Goal: Information Seeking & Learning: Compare options

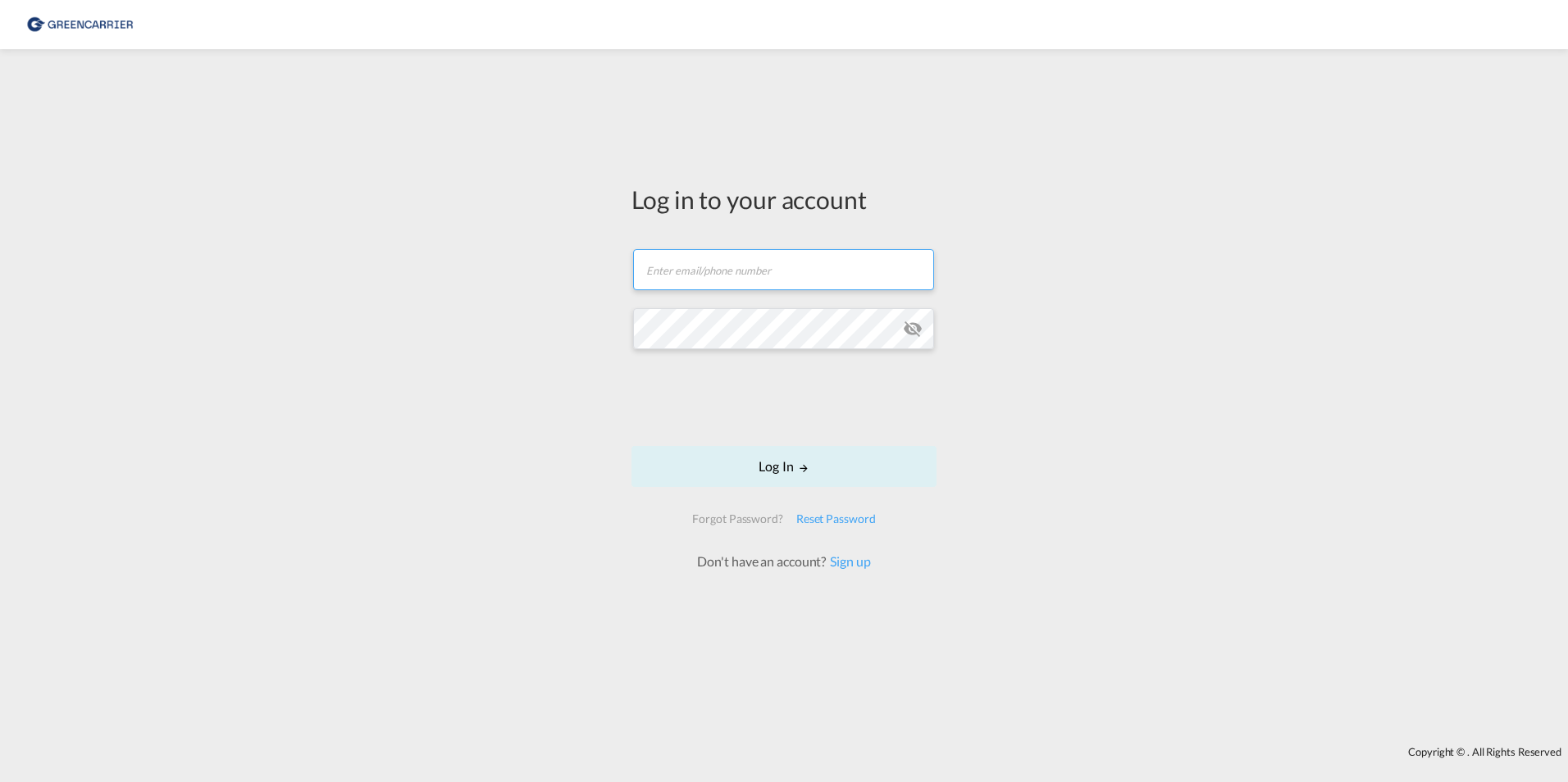
type input "[PERSON_NAME][EMAIL_ADDRESS][DOMAIN_NAME]"
click at [535, 304] on div "Log in to your account [PERSON_NAME][EMAIL_ADDRESS][DOMAIN_NAME] Password field…" at bounding box center [784, 398] width 1568 height 681
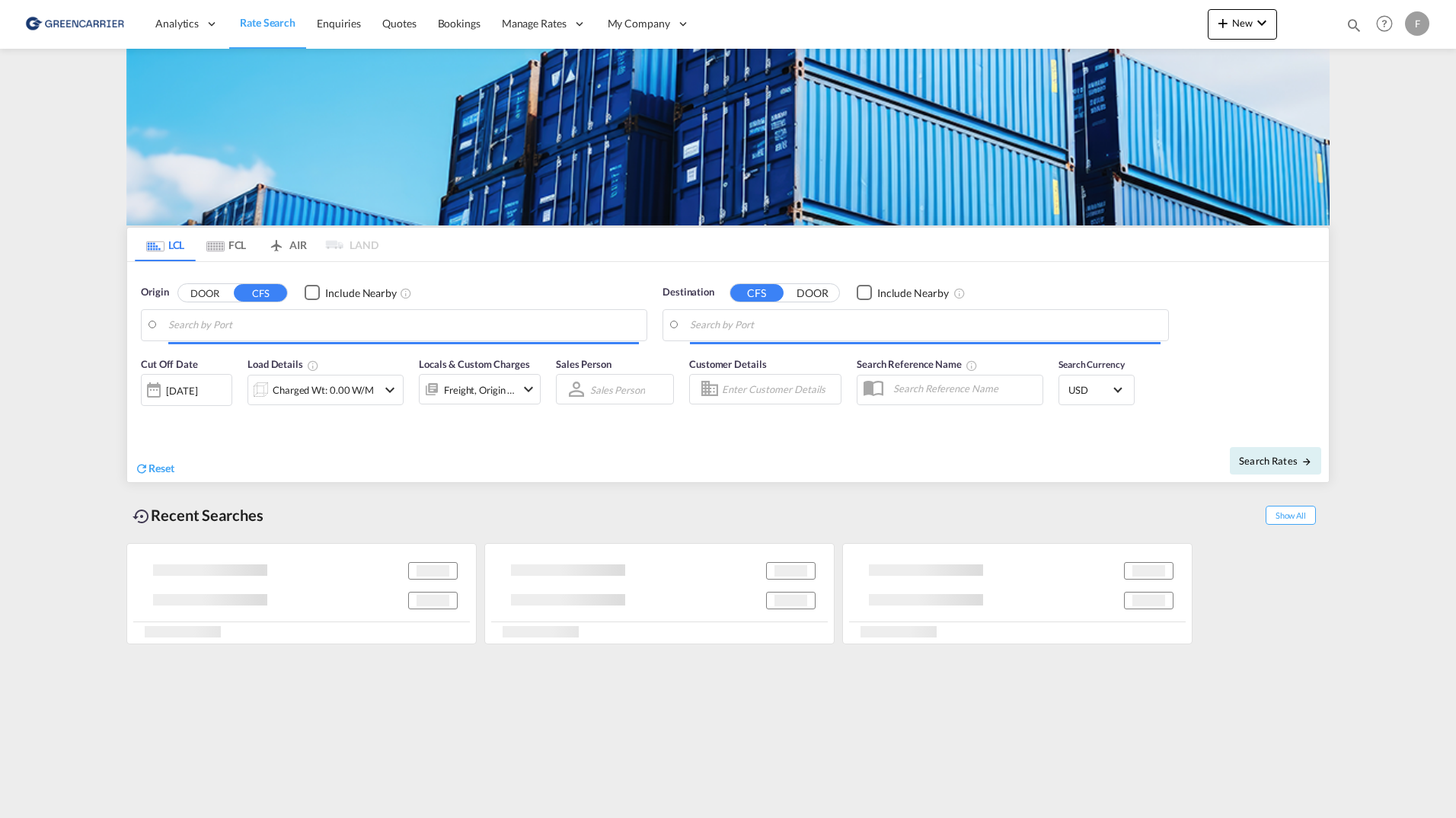
click at [221, 243] on md-icon "Use the left and right arrow keys to navigate between tabs" at bounding box center [215, 246] width 18 height 11
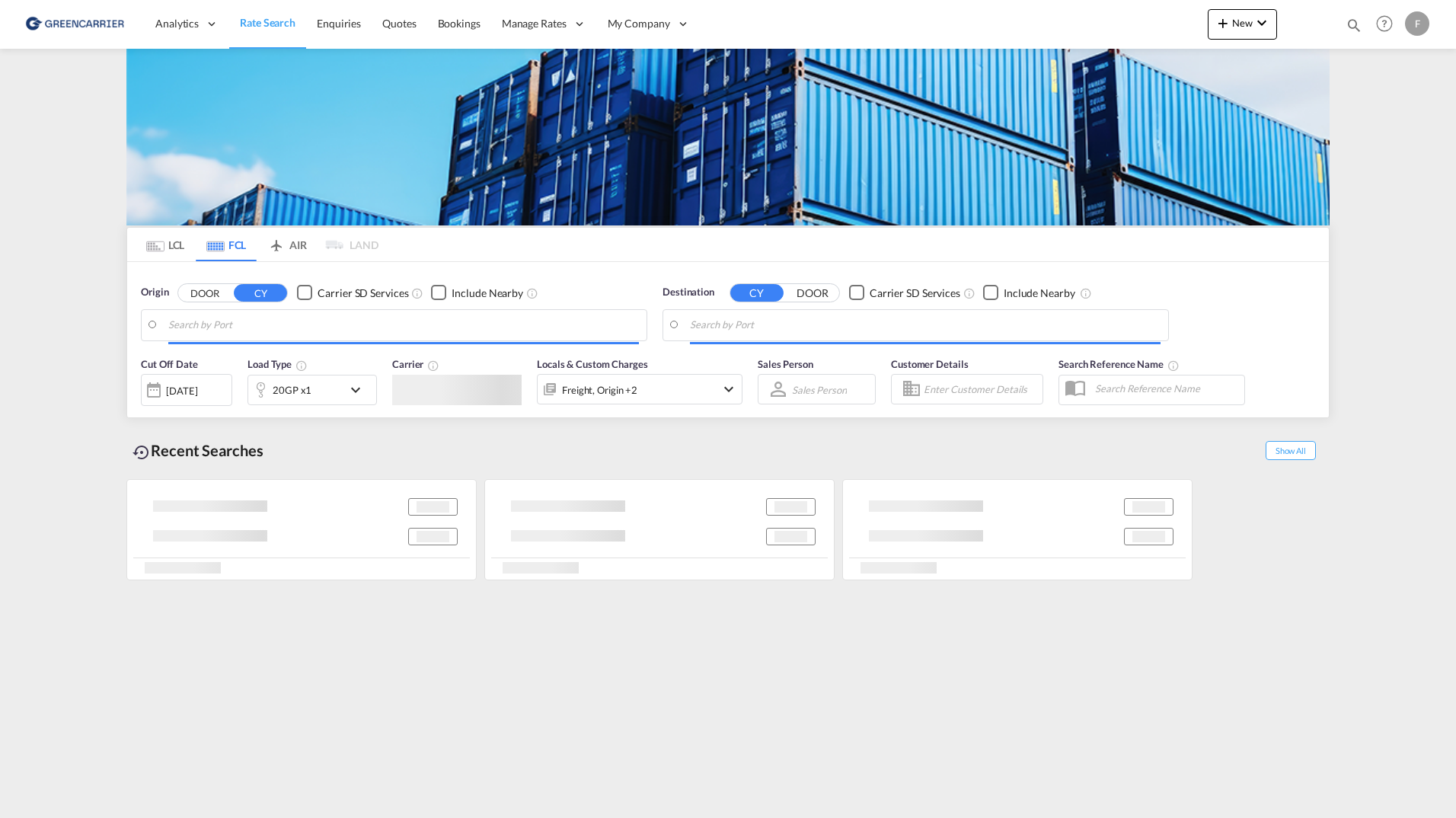
click at [295, 328] on input "Search by Port" at bounding box center [404, 325] width 471 height 22
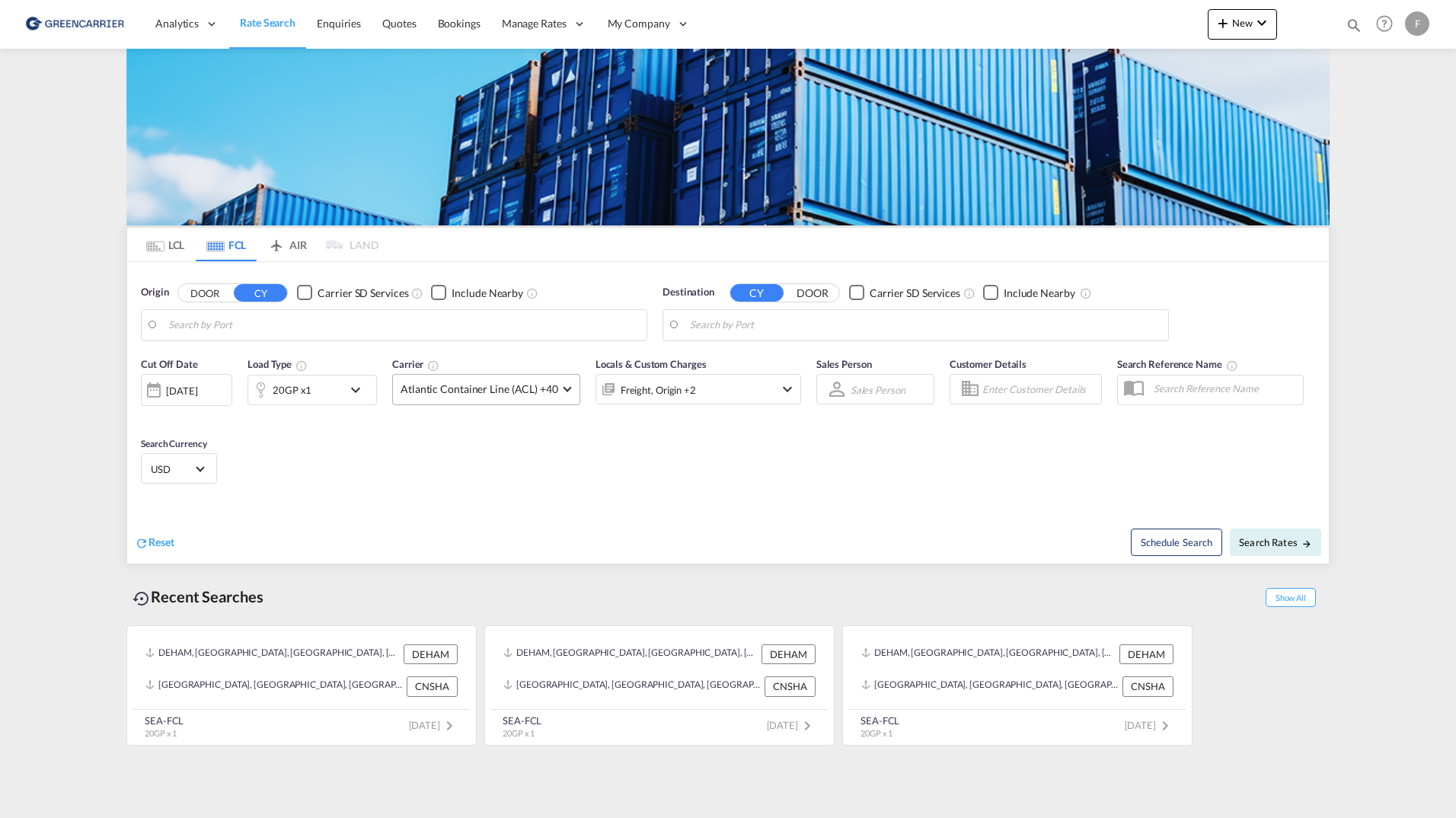
click at [499, 399] on md-select-value "Atlantic Container Line (ACL) +40" at bounding box center [486, 389] width 186 height 29
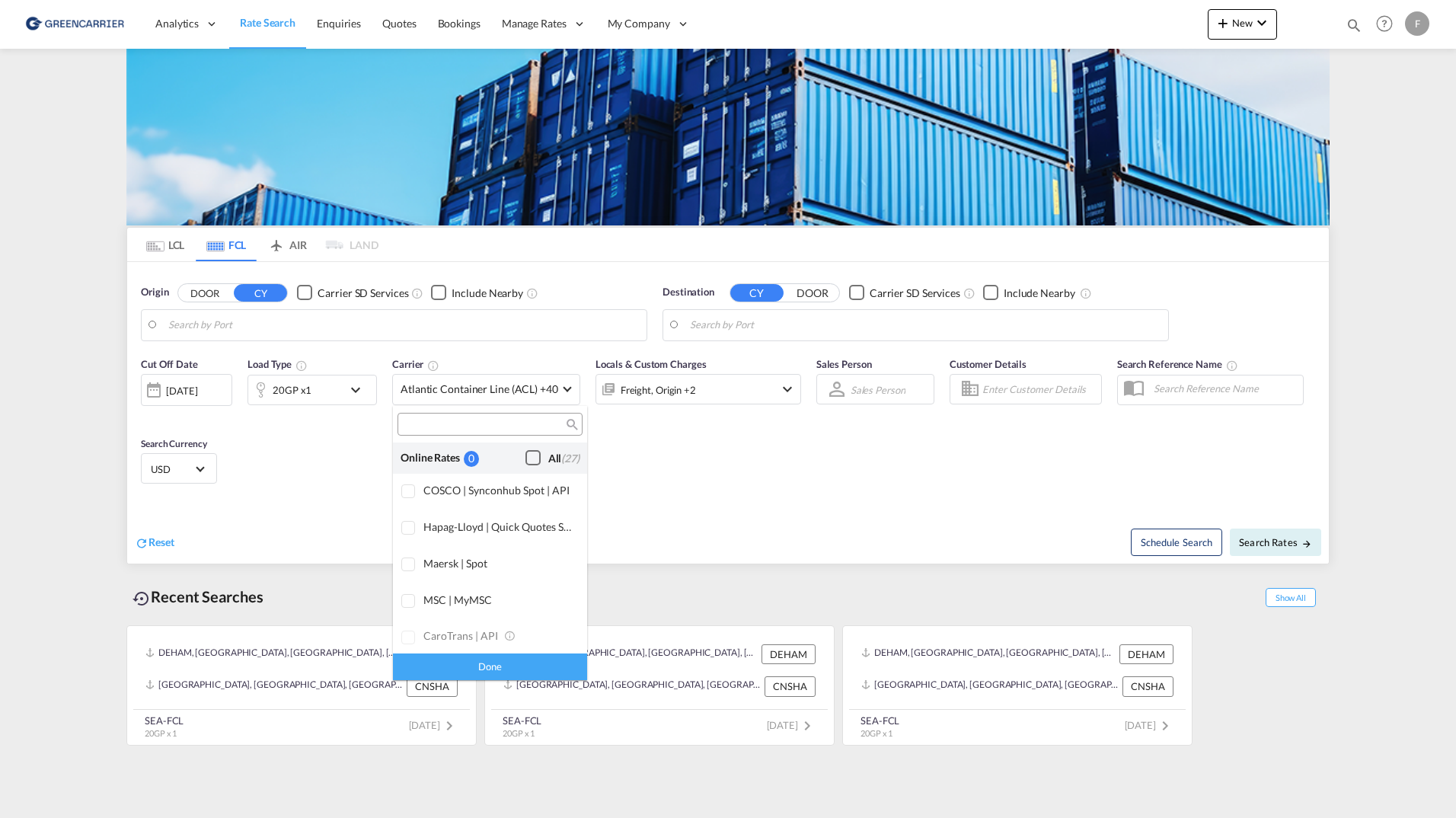
click at [525, 458] on div "Checkbox No Ink" at bounding box center [533, 458] width 16 height 16
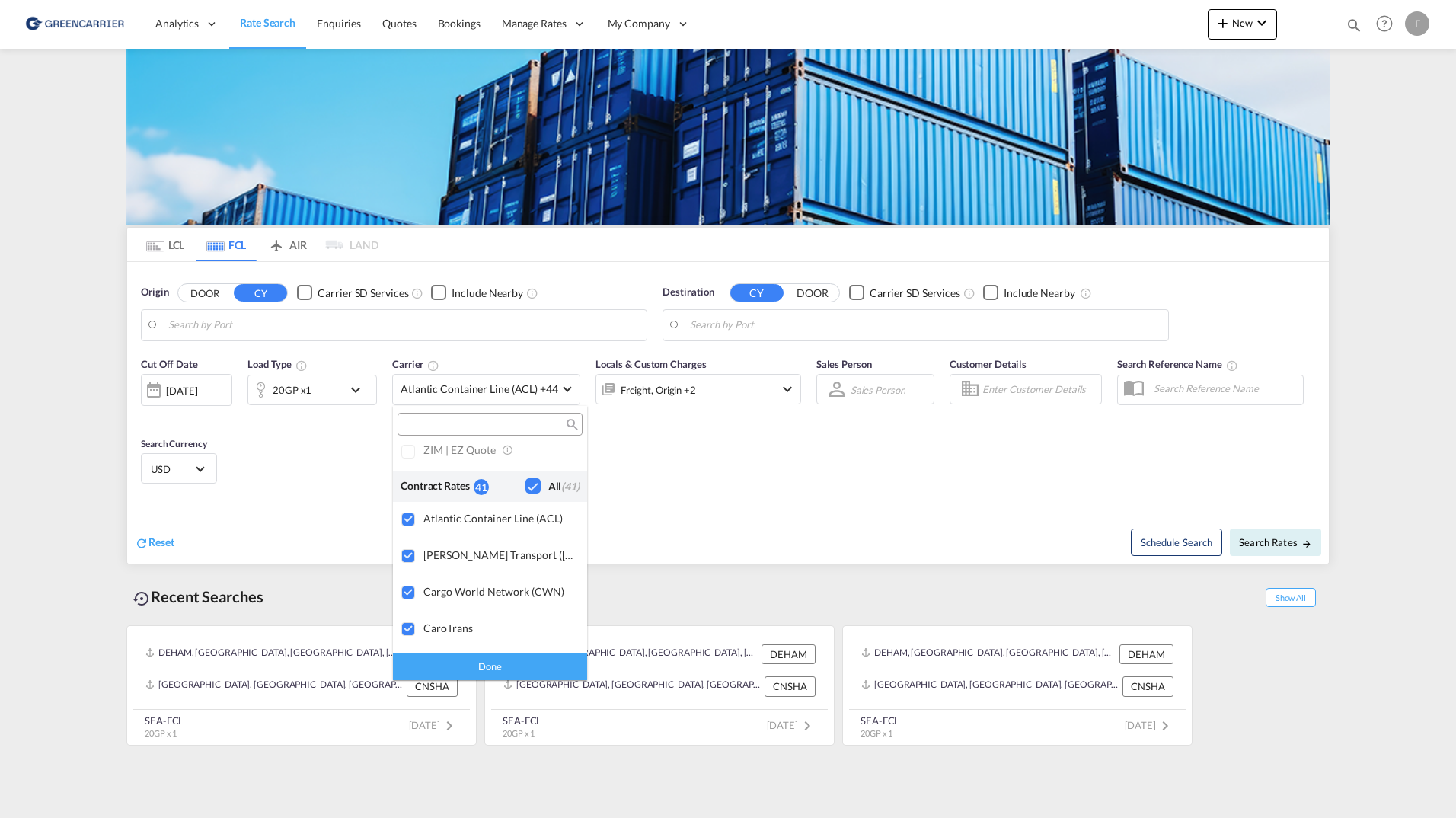
click at [525, 490] on div "Checkbox No Ink" at bounding box center [533, 486] width 16 height 16
click at [516, 663] on div "Done" at bounding box center [489, 666] width 194 height 27
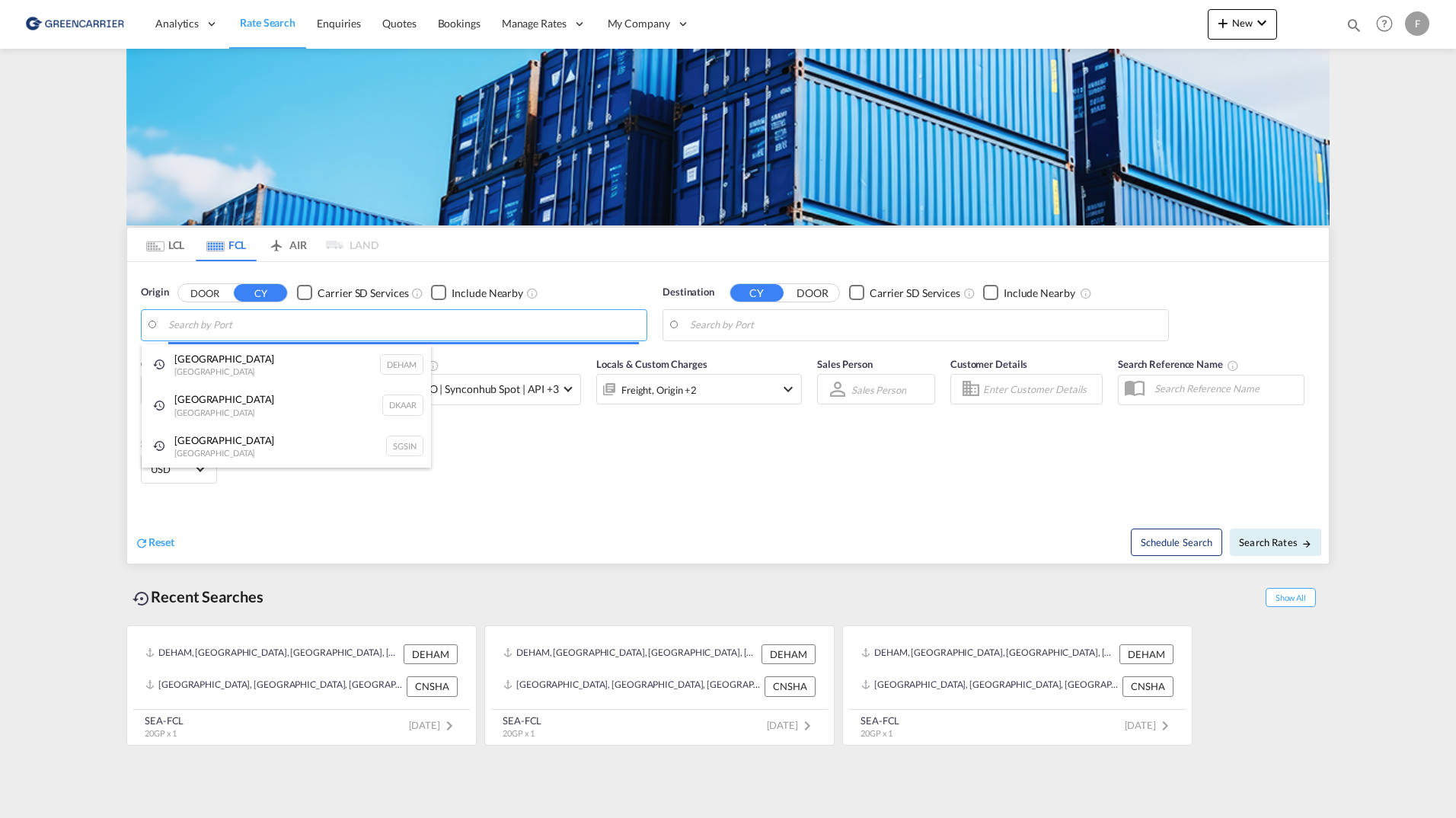
click at [336, 330] on body "Analytics Reports Dashboard Rate Search Enquiries Quotes Bookings" at bounding box center [728, 409] width 1456 height 818
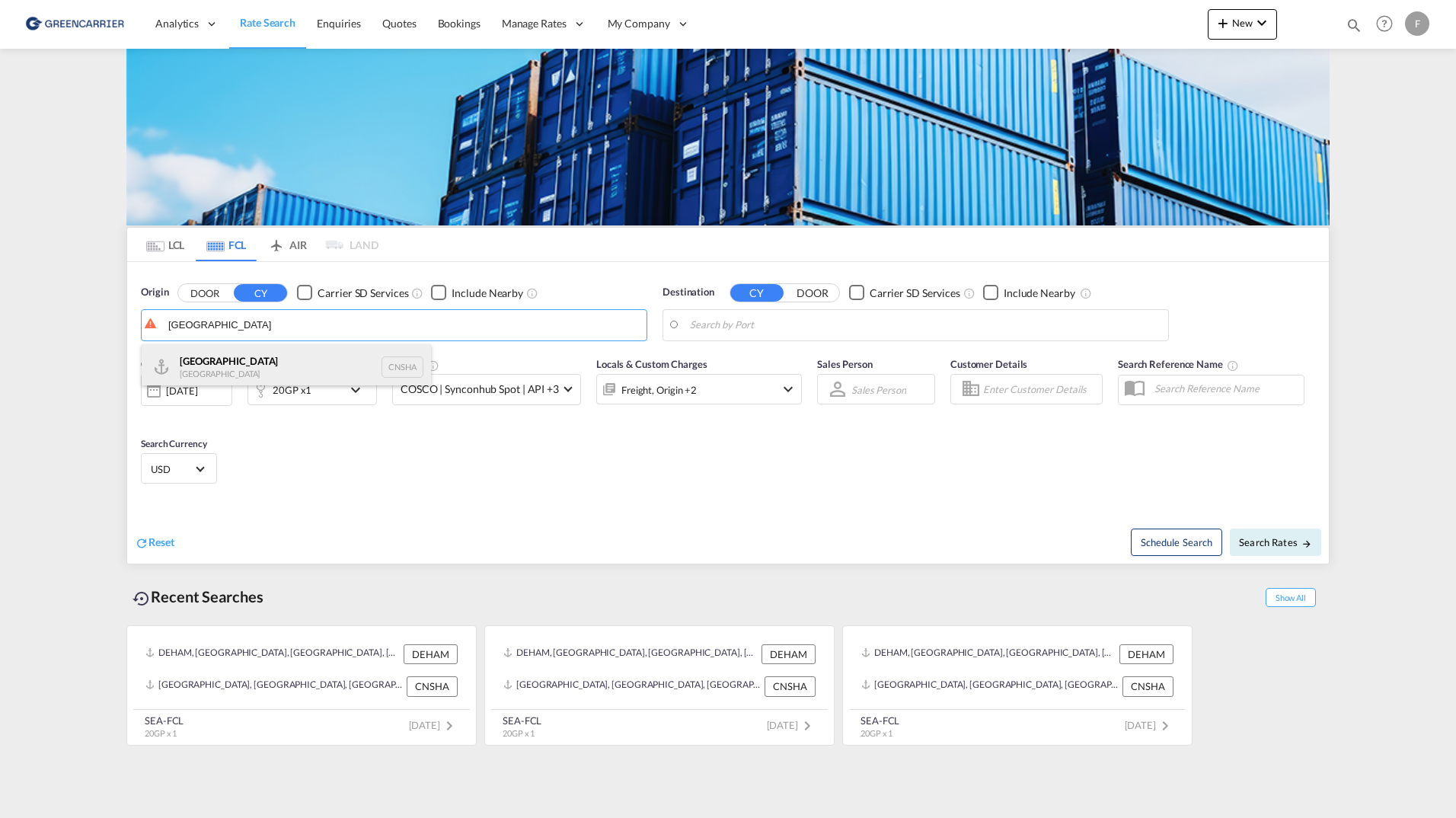
click at [267, 370] on div "Shanghai China CNSHA" at bounding box center [286, 367] width 289 height 46
type input "Shanghai, CNSHA"
click at [769, 329] on body "Analytics Reports Dashboard Rate Search Enquiries Quotes Bookings" at bounding box center [728, 409] width 1456 height 818
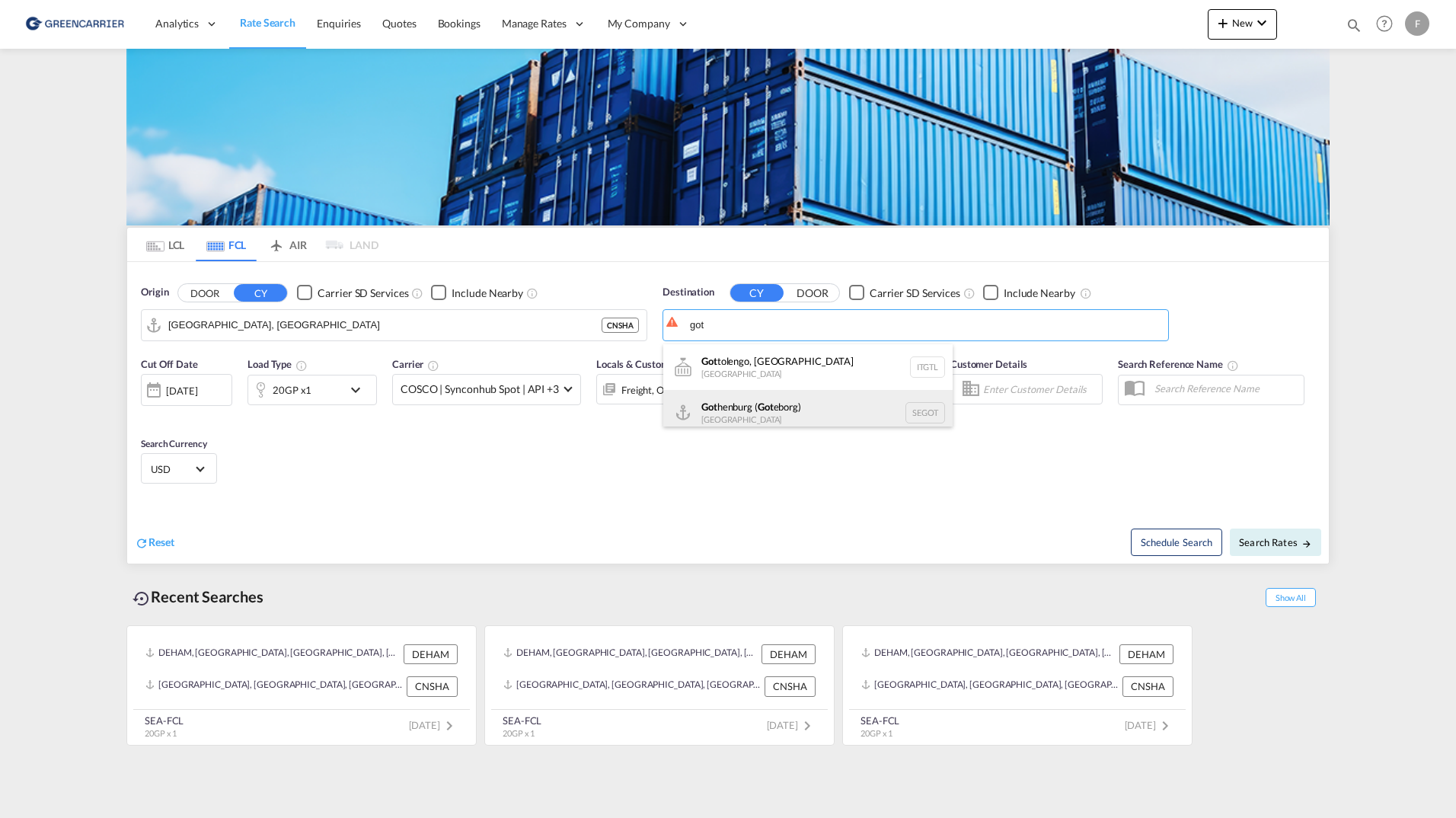
click at [775, 404] on div "Got henburg ( Got eborg) Sweden SEGOT" at bounding box center [807, 412] width 289 height 46
type input "Gothenburg (Goteborg), SEGOT"
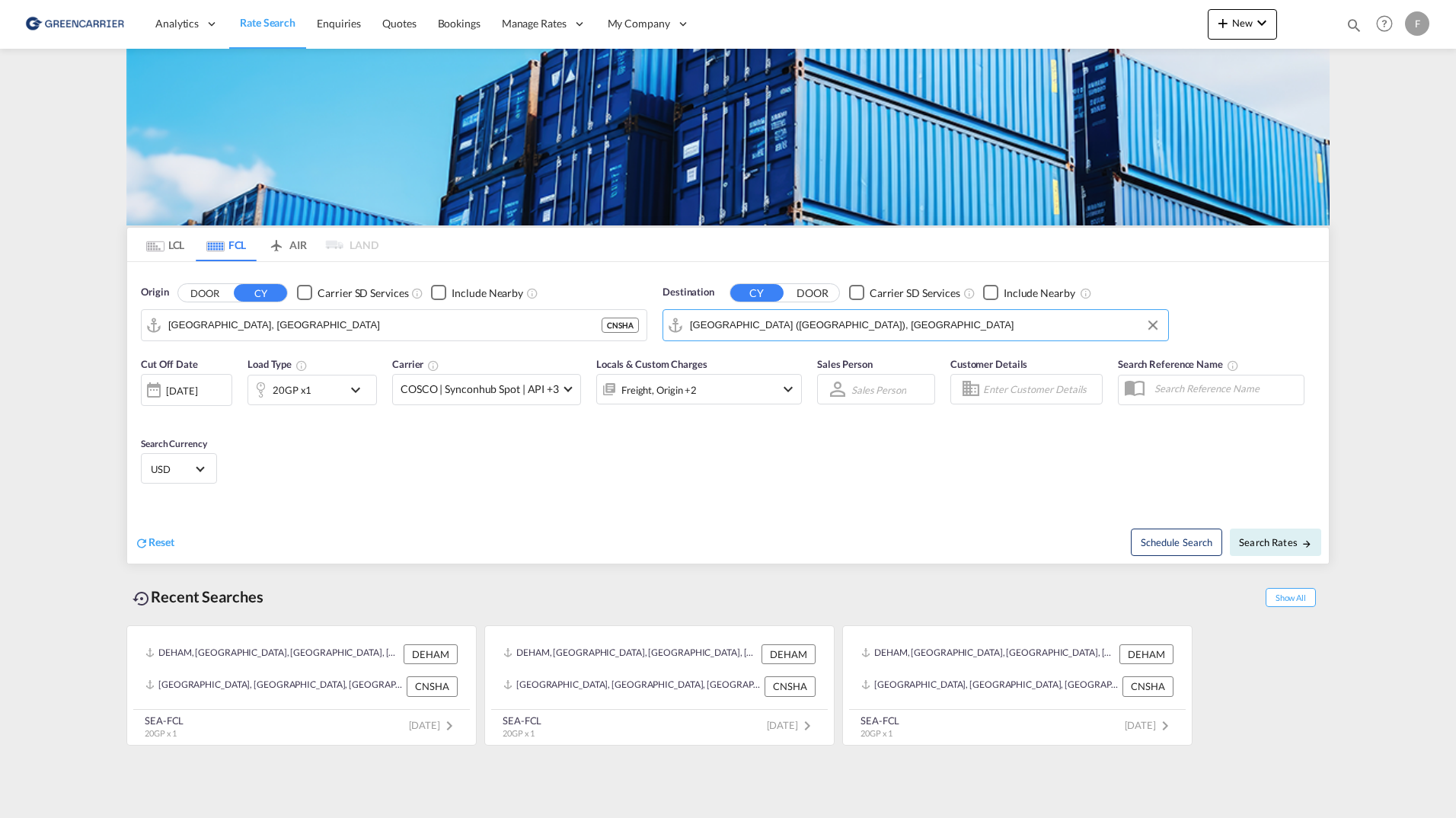
click at [355, 394] on md-icon "icon-chevron-down" at bounding box center [360, 389] width 26 height 18
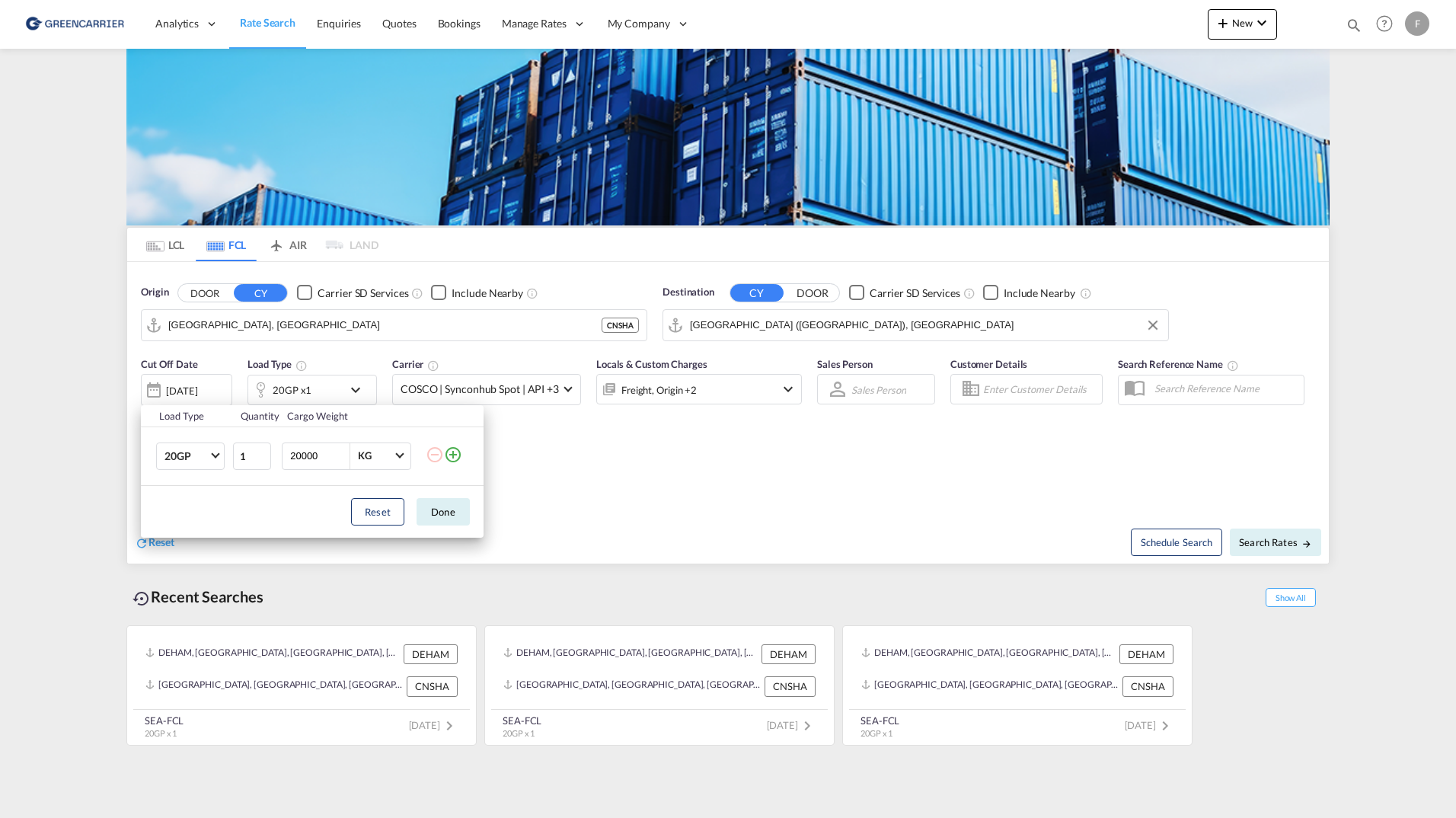
click at [460, 454] on md-icon "icon-plus-circle-outline" at bounding box center [453, 454] width 18 height 18
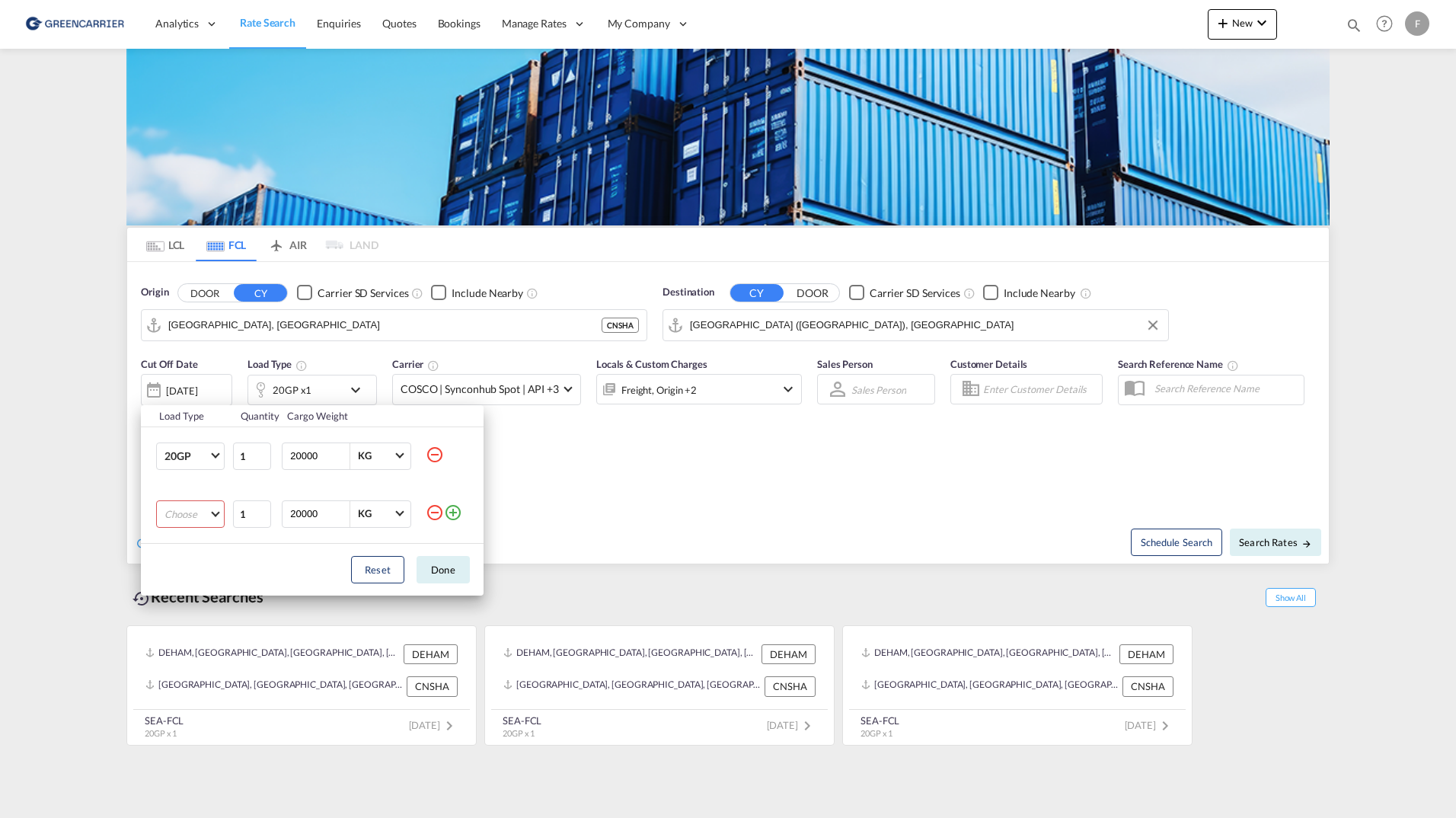
click at [187, 513] on md-select "Choose 20GP 40GP 40HC 45HC 20RE 40RE 40HR 20OT 40OT 20FR 40FR 40NR 20NR 45S 20T…" at bounding box center [190, 514] width 68 height 28
click at [191, 552] on md-option "40GP" at bounding box center [204, 551] width 104 height 36
click at [192, 510] on span "40GP" at bounding box center [186, 515] width 44 height 16
click at [188, 552] on div "40HC" at bounding box center [179, 551] width 28 height 16
click at [442, 573] on button "Done" at bounding box center [443, 569] width 53 height 28
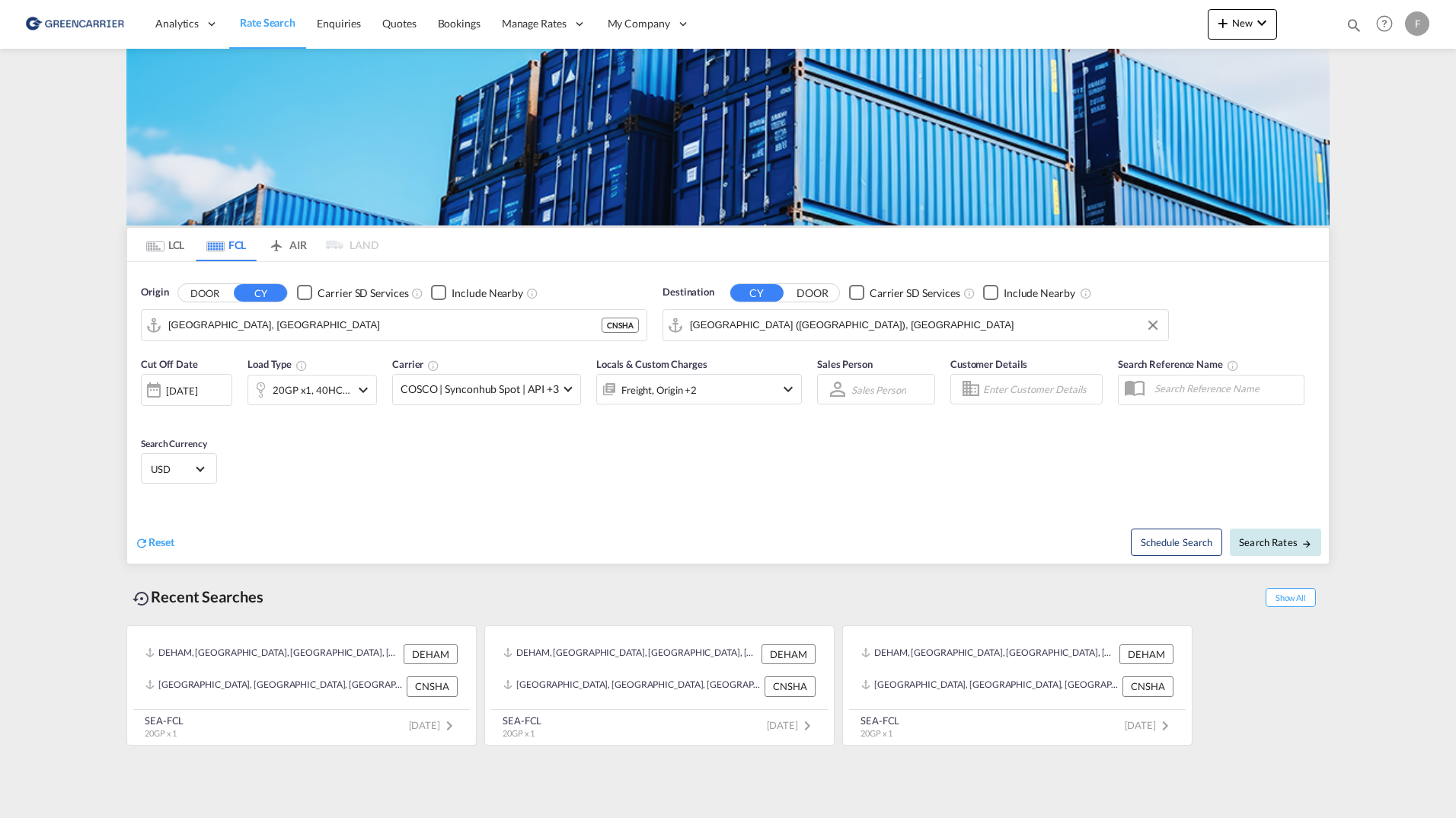
click at [1255, 544] on span "Search Rates" at bounding box center [1275, 542] width 73 height 12
type input "CNSHA to SEGOT / 10 Oct 2025"
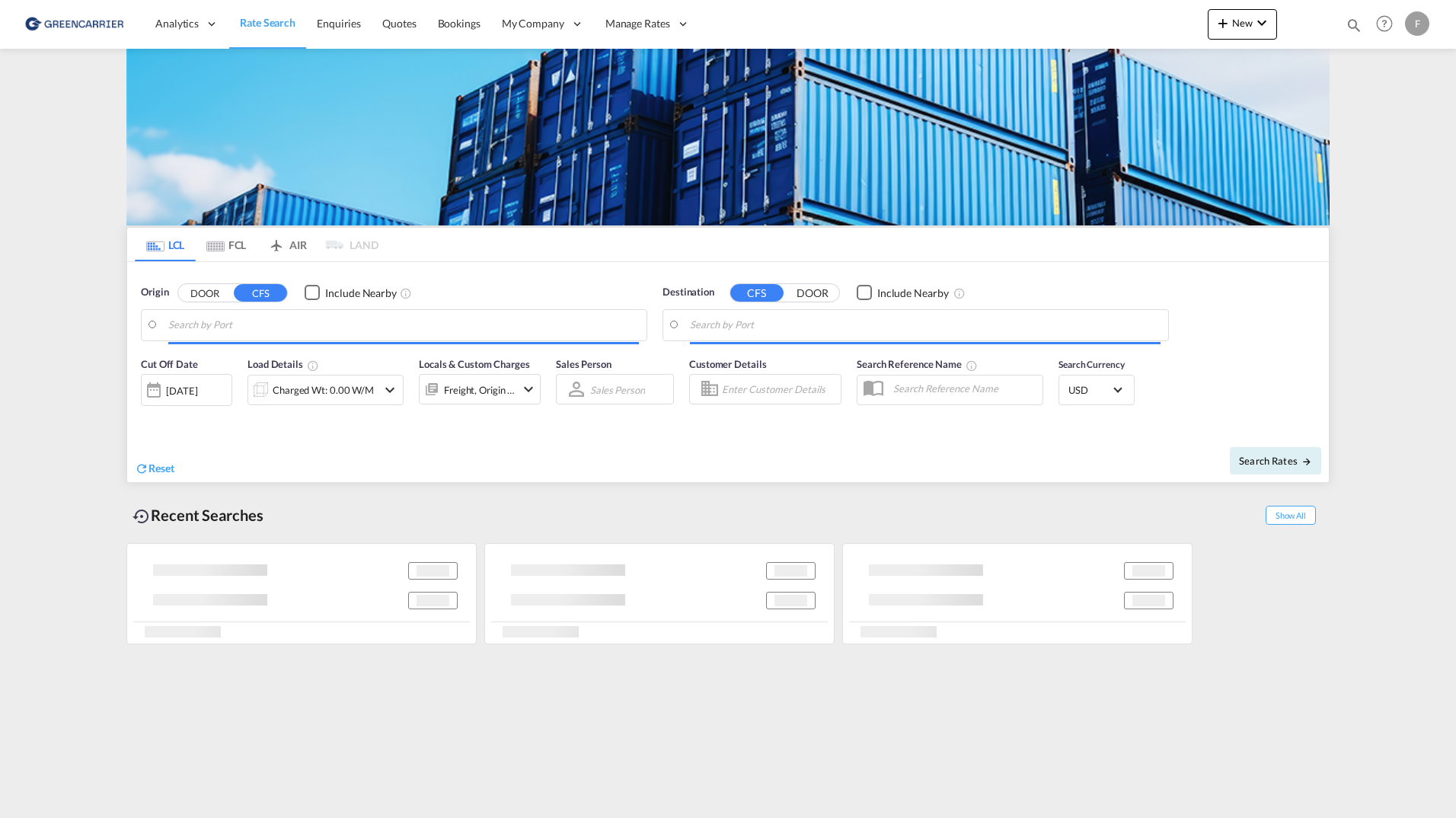
click at [229, 257] on md-tab-item "FCL" at bounding box center [226, 244] width 61 height 34
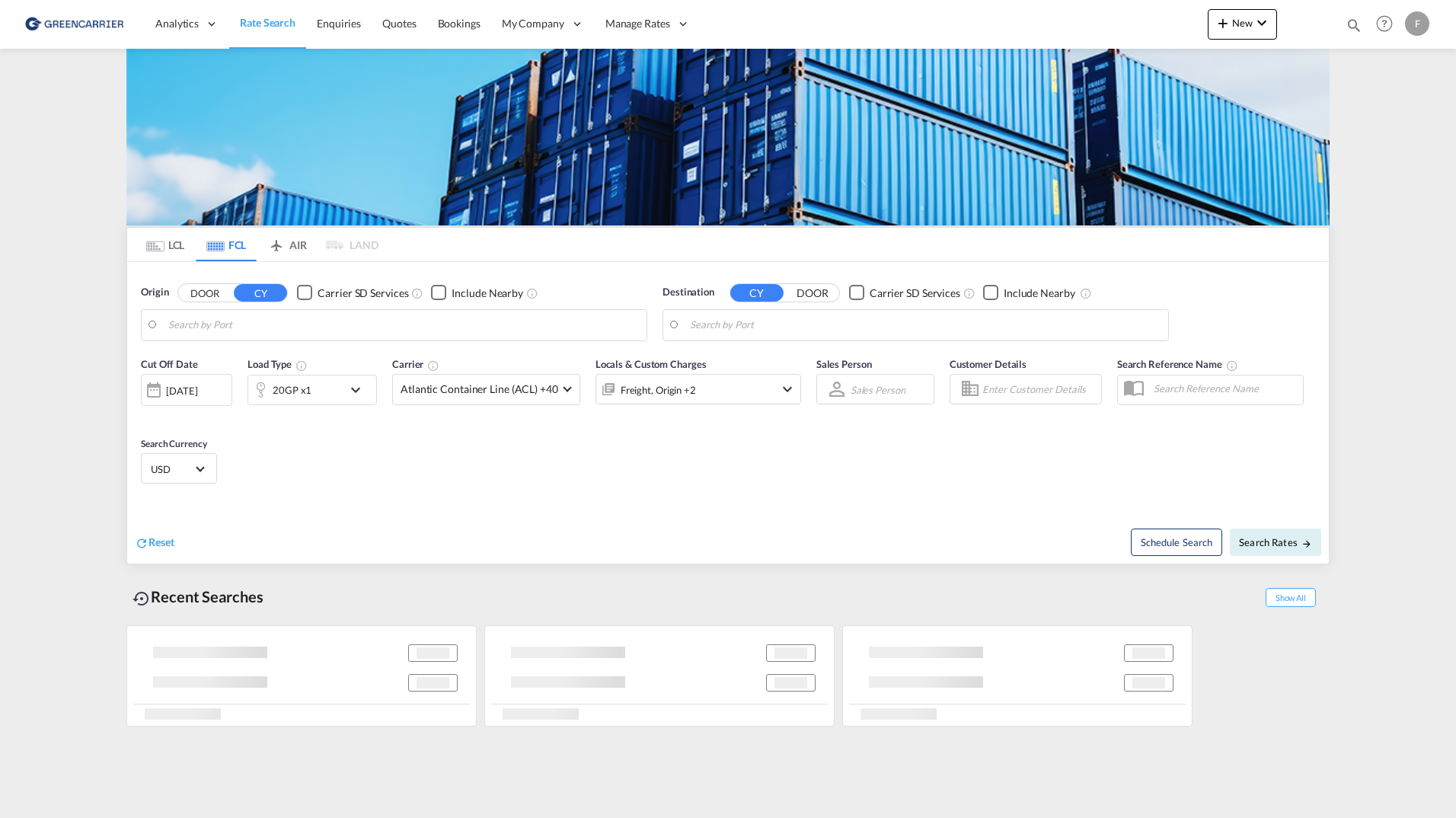
type input "Gothenburg (Goteborg), SEGOT"
type input "Singapore, SGSIN"
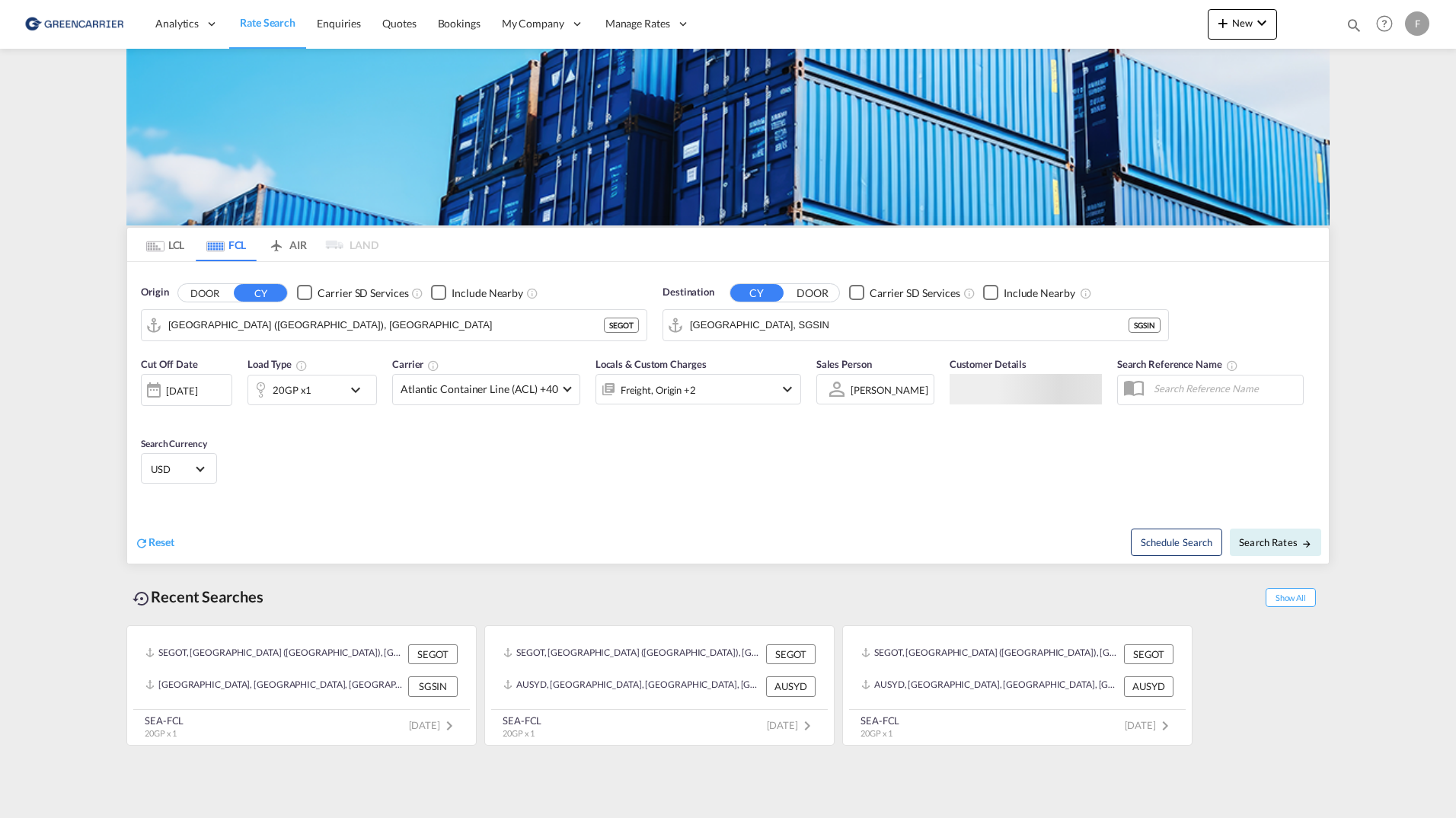
click at [172, 243] on md-tab-item "LCL" at bounding box center [165, 244] width 61 height 34
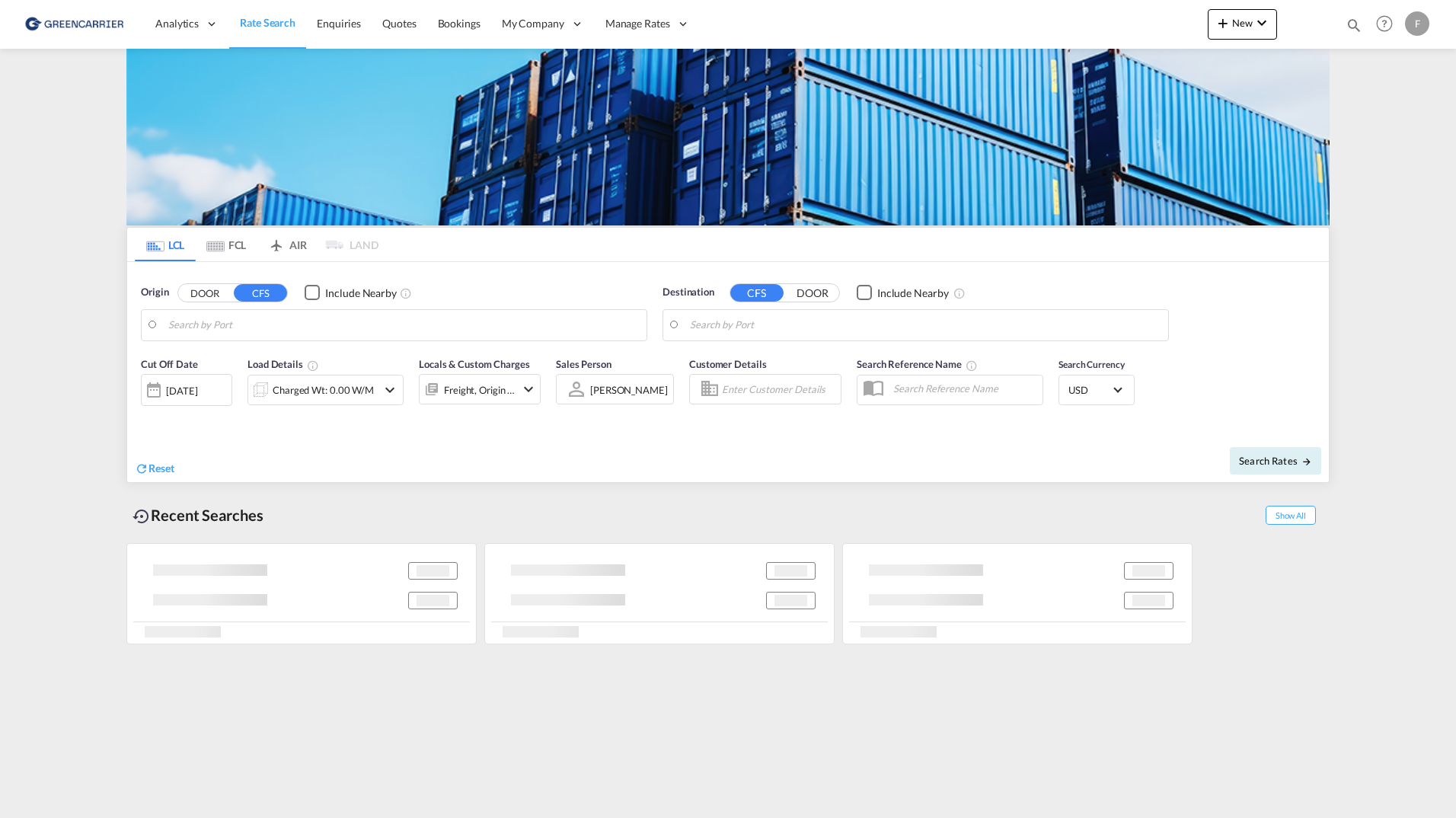
type input "Gothenburg (Goteborg), SEGOT"
type input "Callao, PECLL"
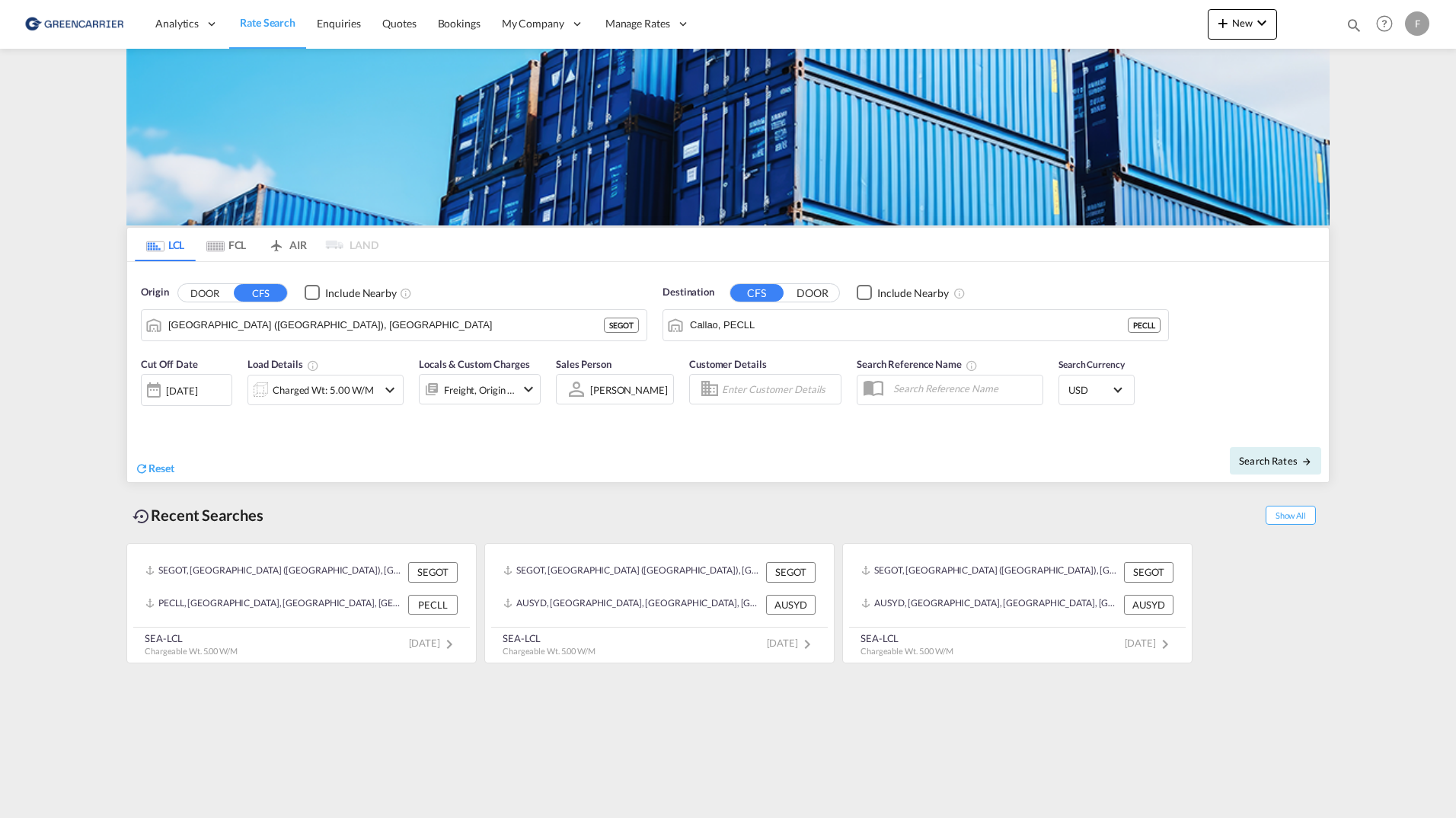
click at [215, 242] on md-icon "Use the left and right arrow keys to navigate between tabs" at bounding box center [215, 246] width 18 height 11
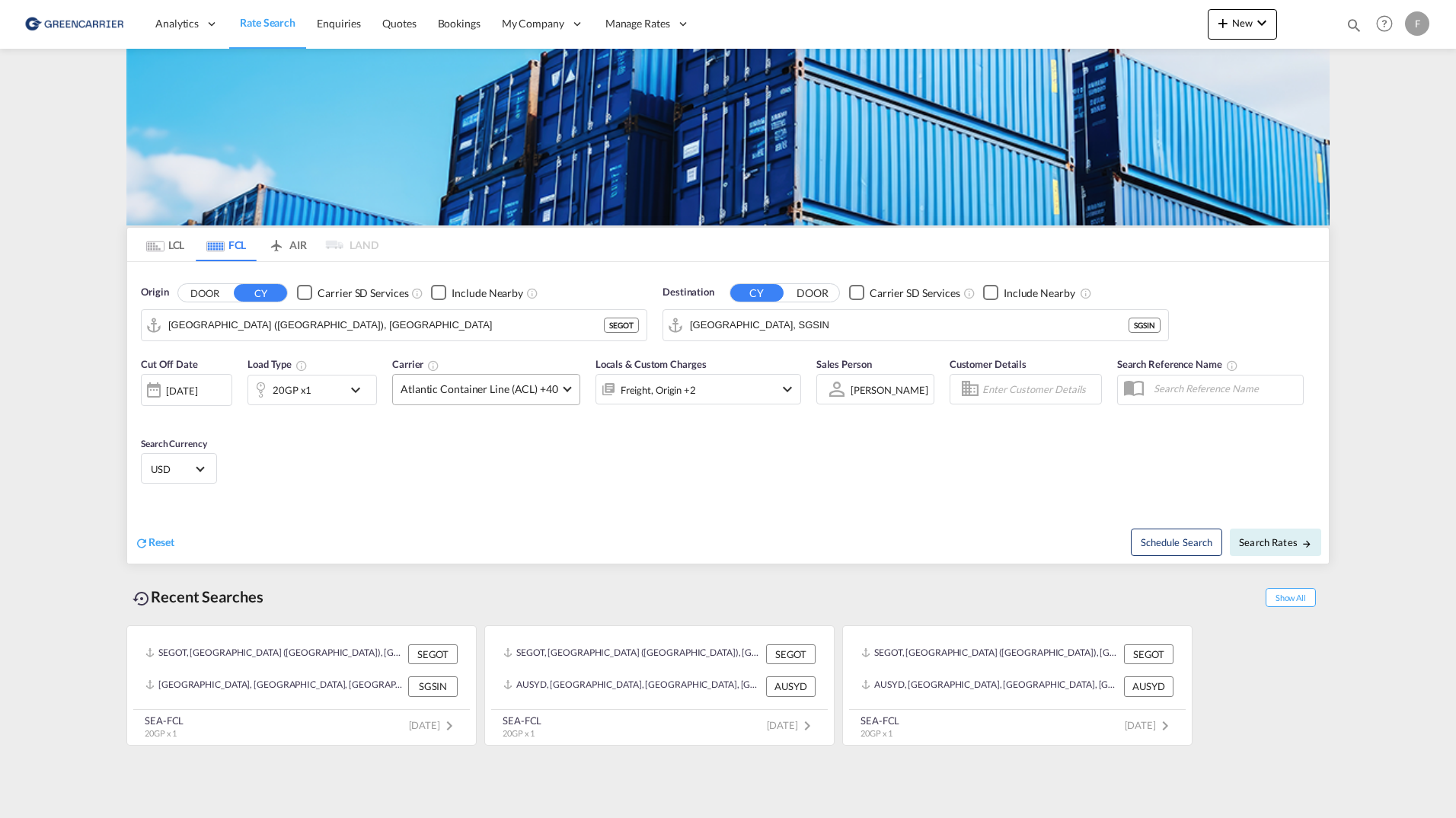
click at [546, 381] on span "Atlantic Container Line (ACL) +40" at bounding box center [479, 389] width 158 height 16
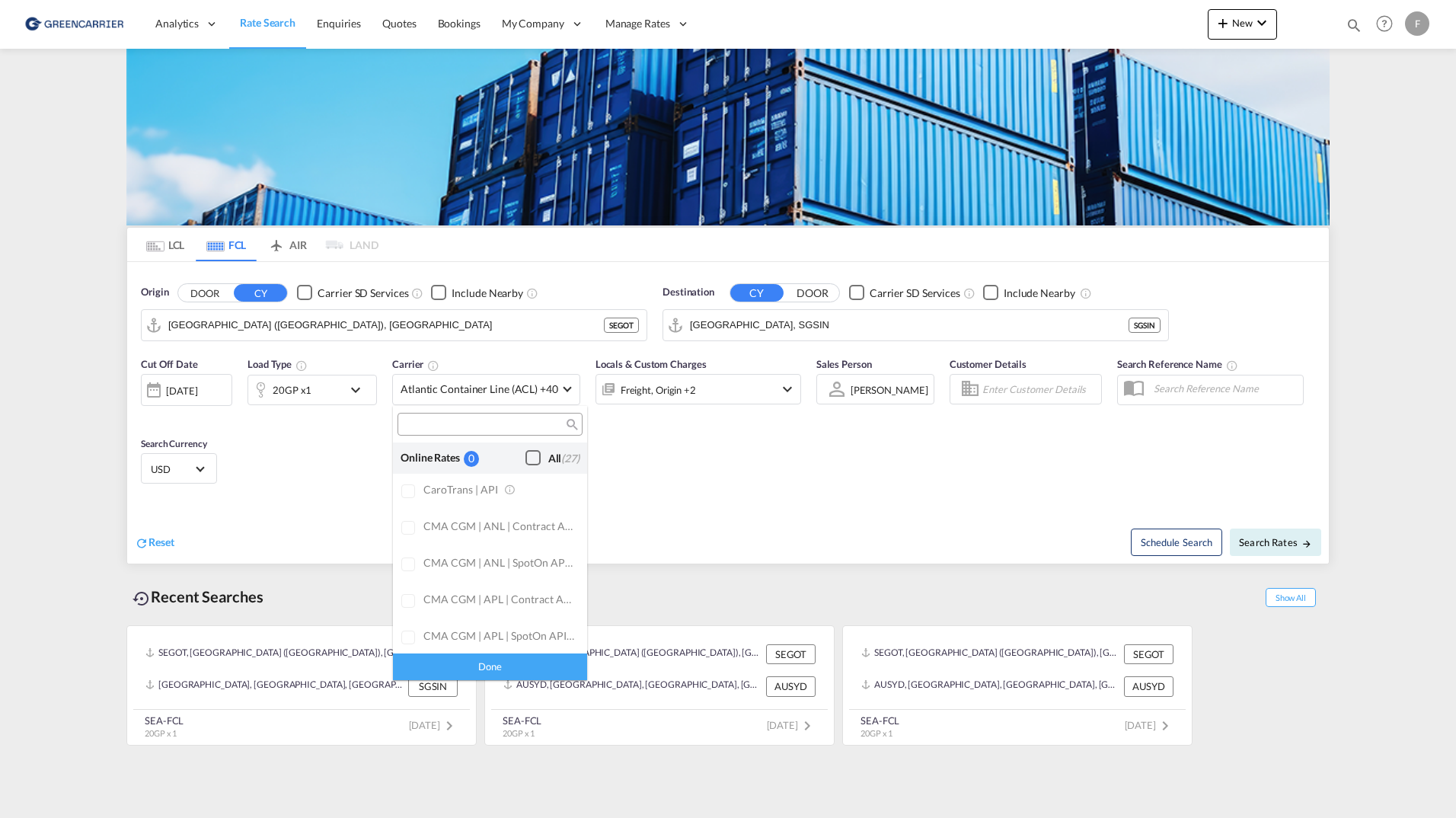
click at [741, 489] on md-backdrop at bounding box center [728, 409] width 1456 height 818
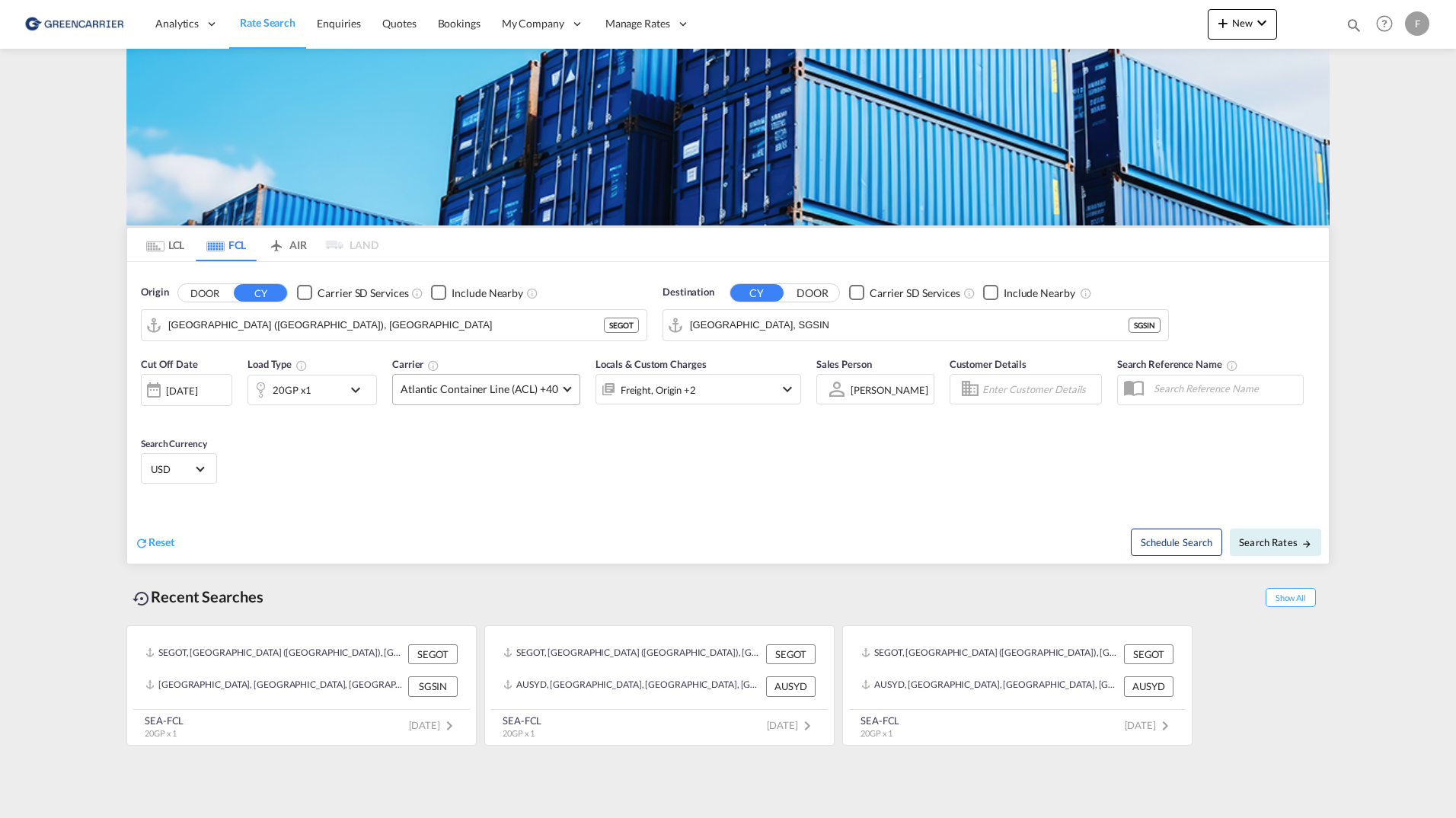
click at [410, 380] on md-select-value "Atlantic Container Line (ACL) +40" at bounding box center [486, 389] width 186 height 29
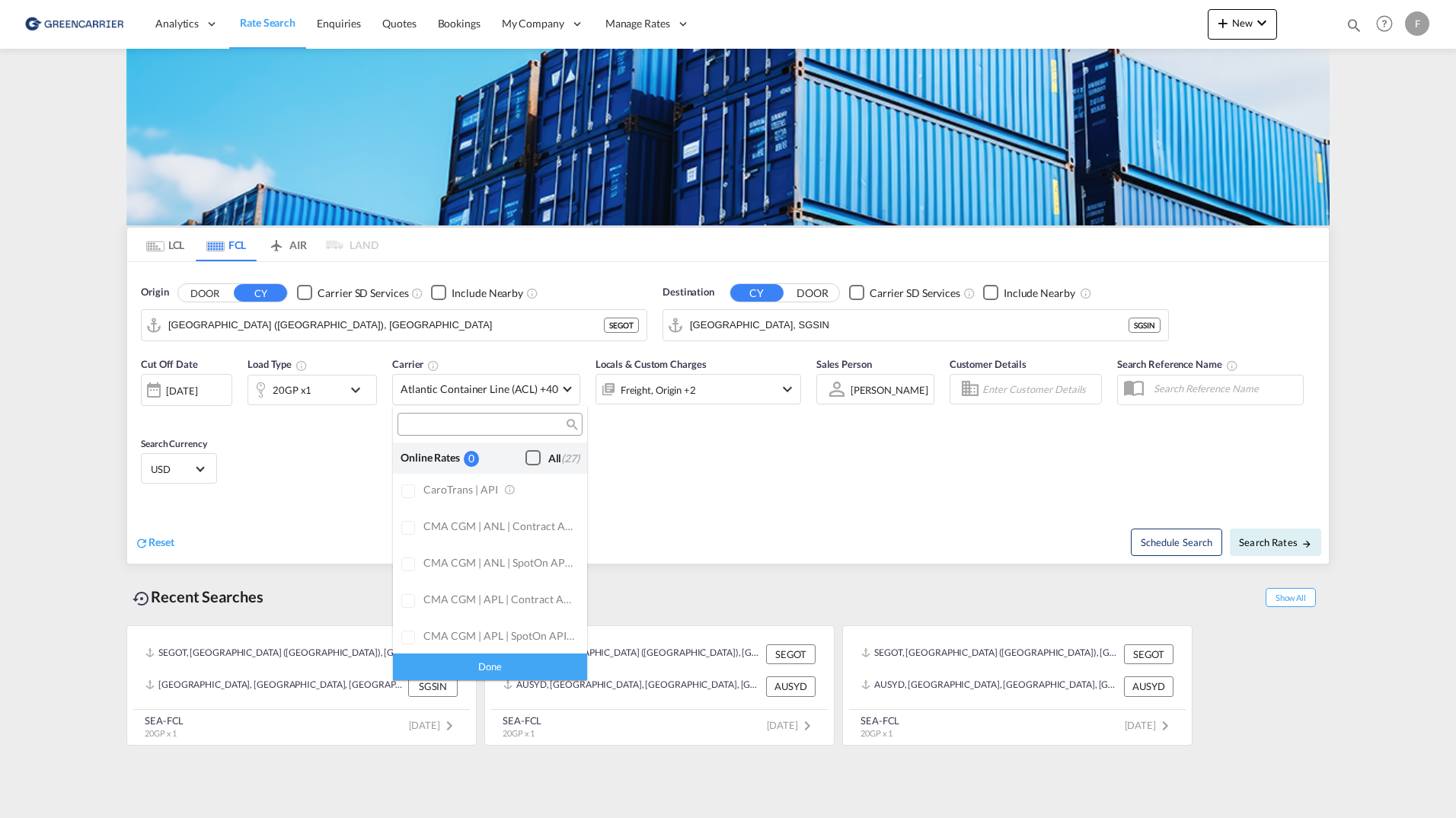
click at [166, 245] on md-backdrop at bounding box center [728, 409] width 1456 height 818
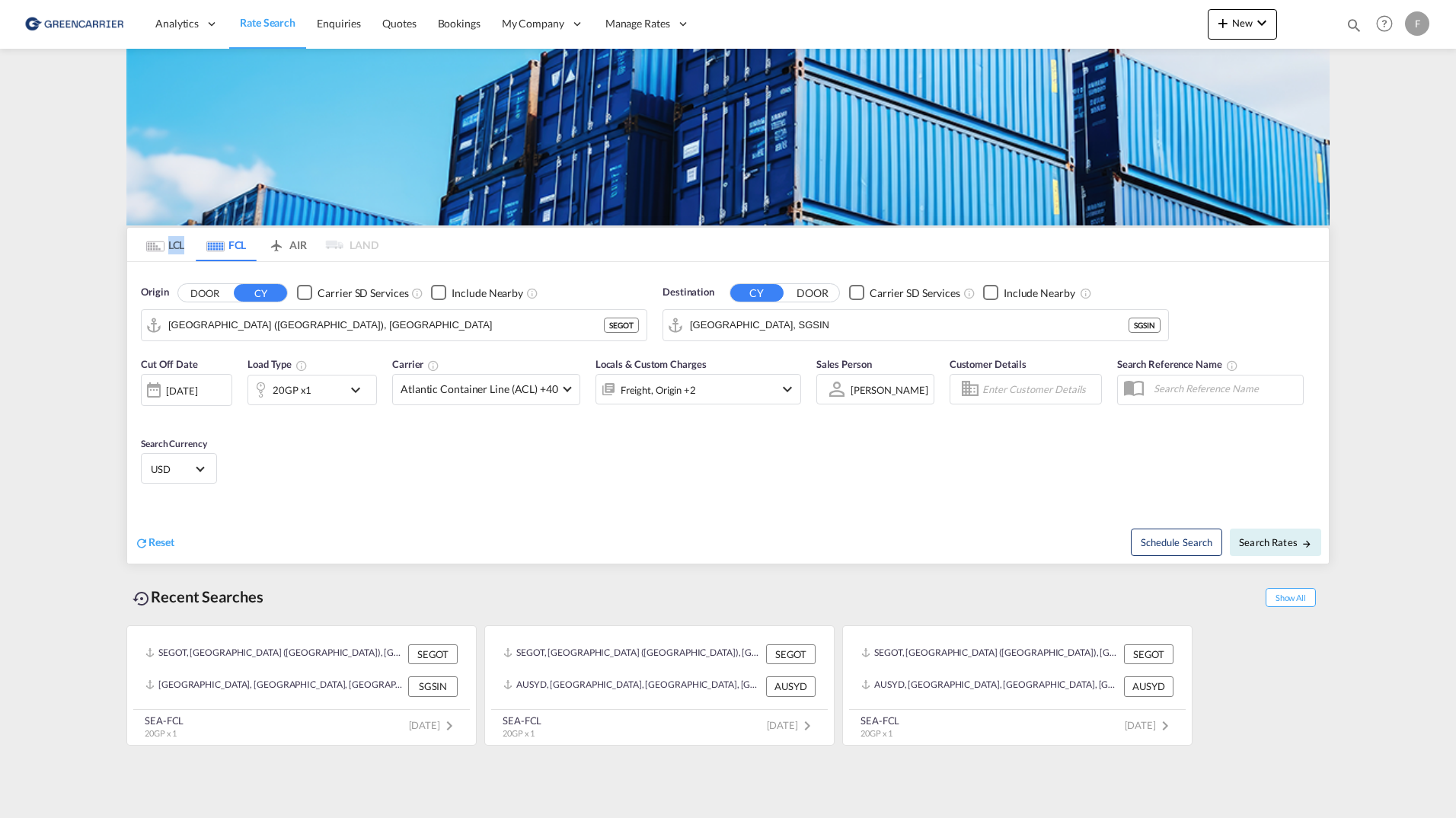
click at [166, 245] on md-tab-item "LCL" at bounding box center [165, 244] width 61 height 34
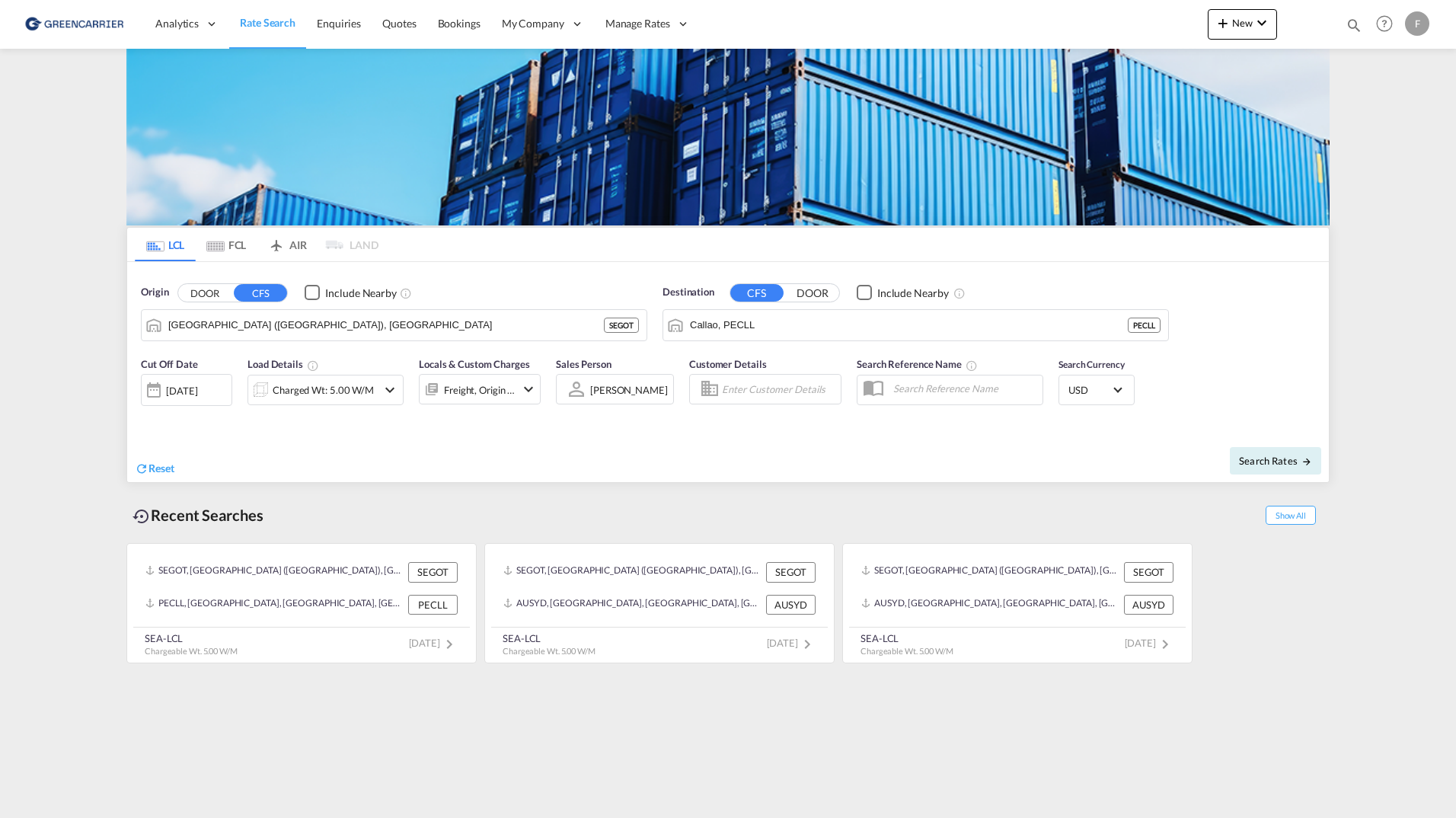
click at [506, 462] on div "Reset" at bounding box center [433, 456] width 597 height 42
